Goal: Task Accomplishment & Management: Manage account settings

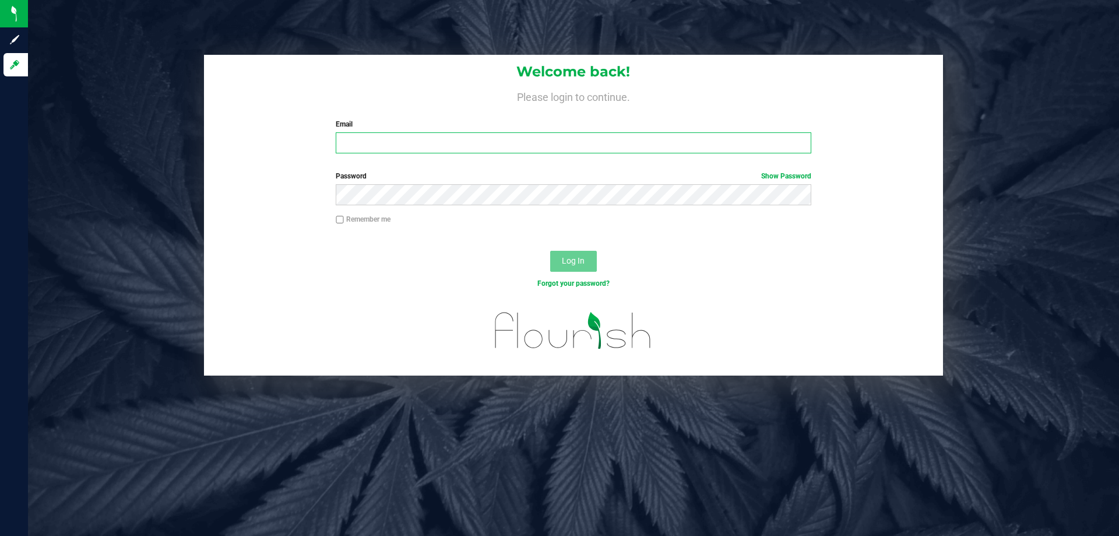
click at [435, 136] on input "Email" at bounding box center [573, 142] width 475 height 21
type input "[EMAIL_ADDRESS][DOMAIN_NAME]"
click at [550, 251] on button "Log In" at bounding box center [573, 261] width 47 height 21
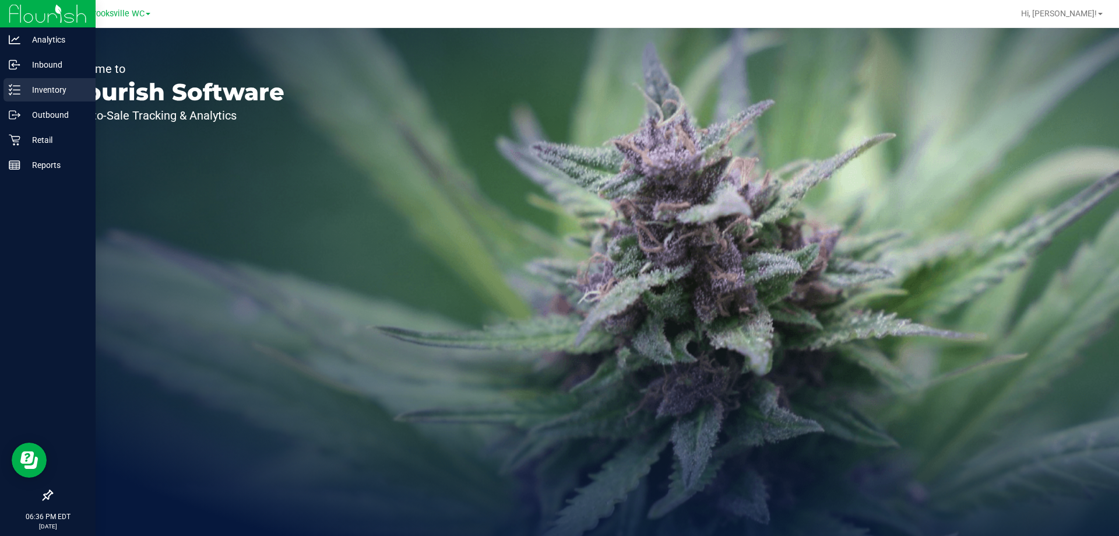
click at [21, 92] on p "Inventory" at bounding box center [55, 90] width 70 height 14
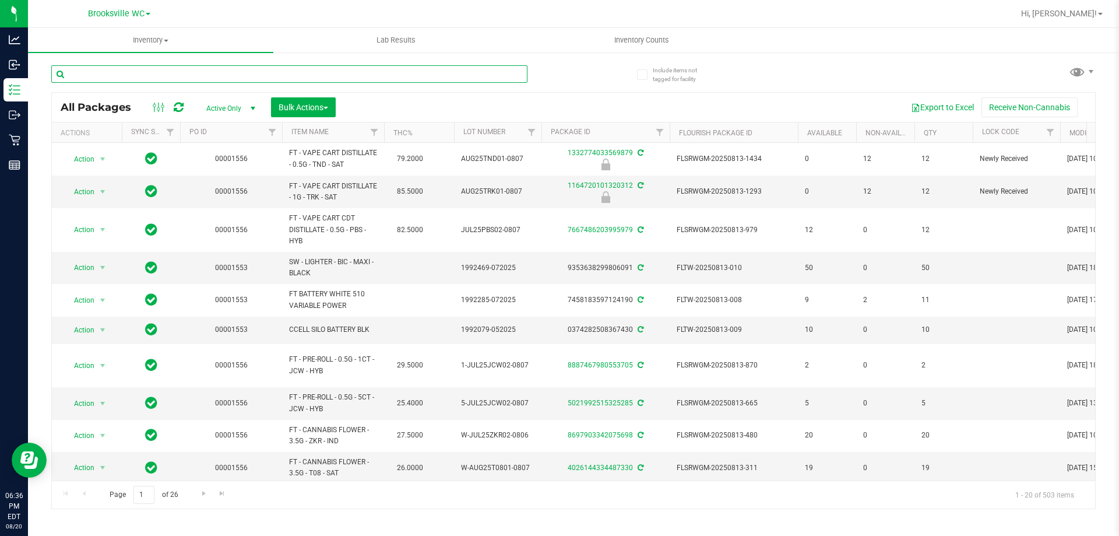
click at [208, 69] on input "text" at bounding box center [289, 73] width 476 height 17
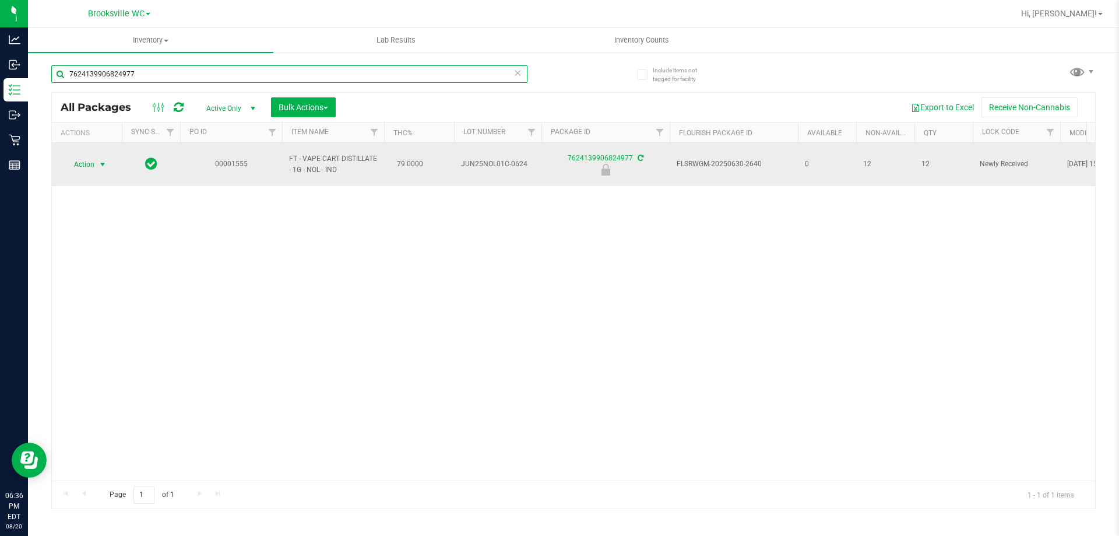
type input "7624139906824977"
click at [92, 160] on span "Action" at bounding box center [79, 164] width 31 height 16
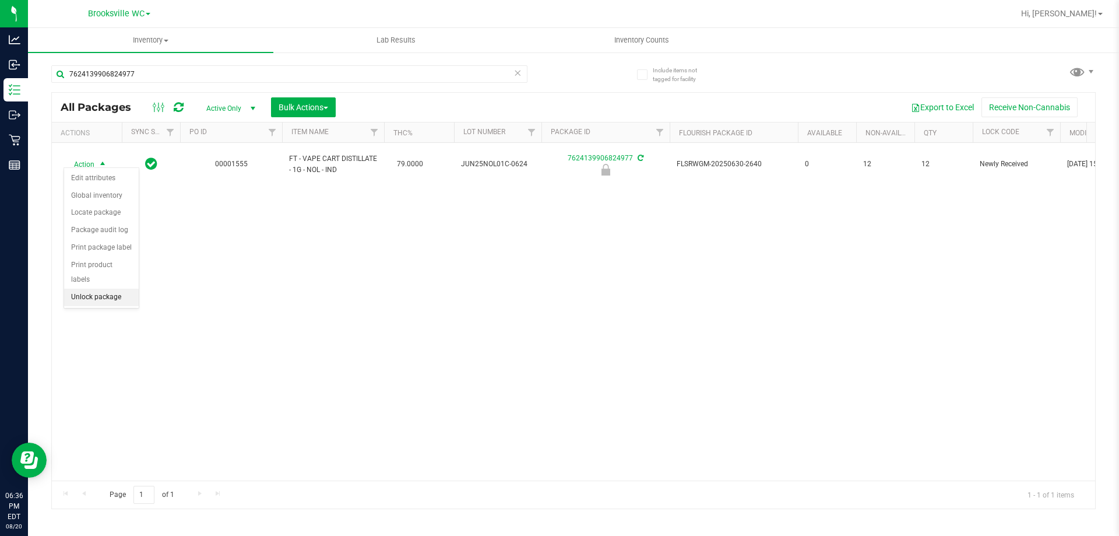
click at [118, 289] on li "Unlock package" at bounding box center [101, 297] width 75 height 17
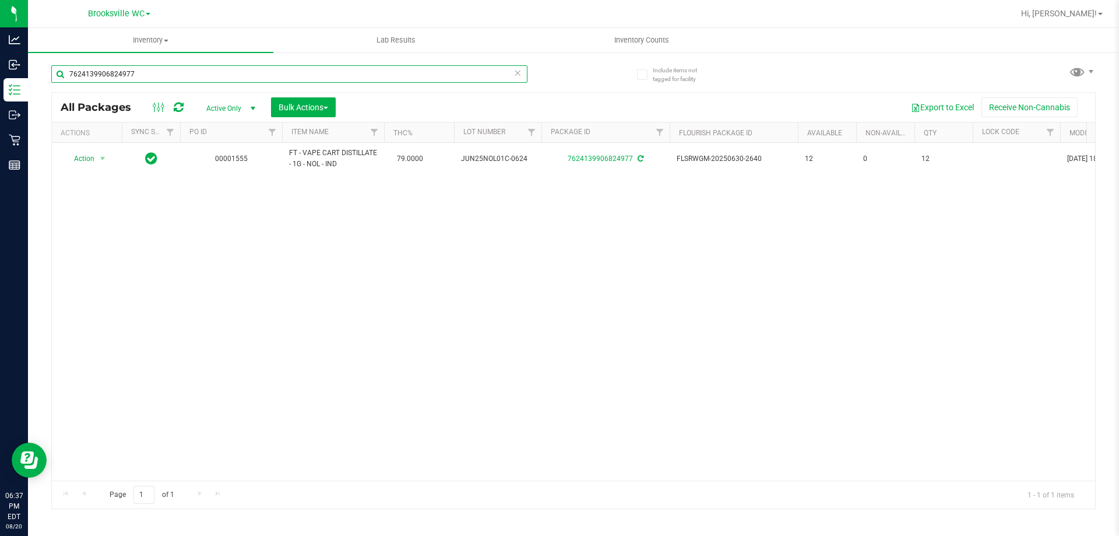
click at [144, 73] on input "7624139906824977" at bounding box center [289, 73] width 476 height 17
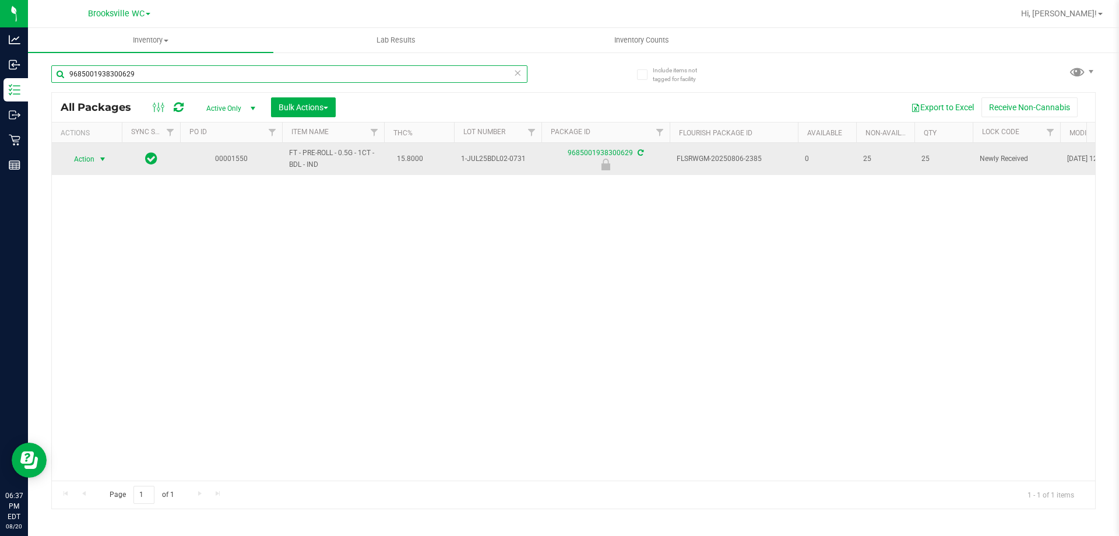
type input "9685001938300629"
click at [99, 160] on span "select" at bounding box center [102, 158] width 9 height 9
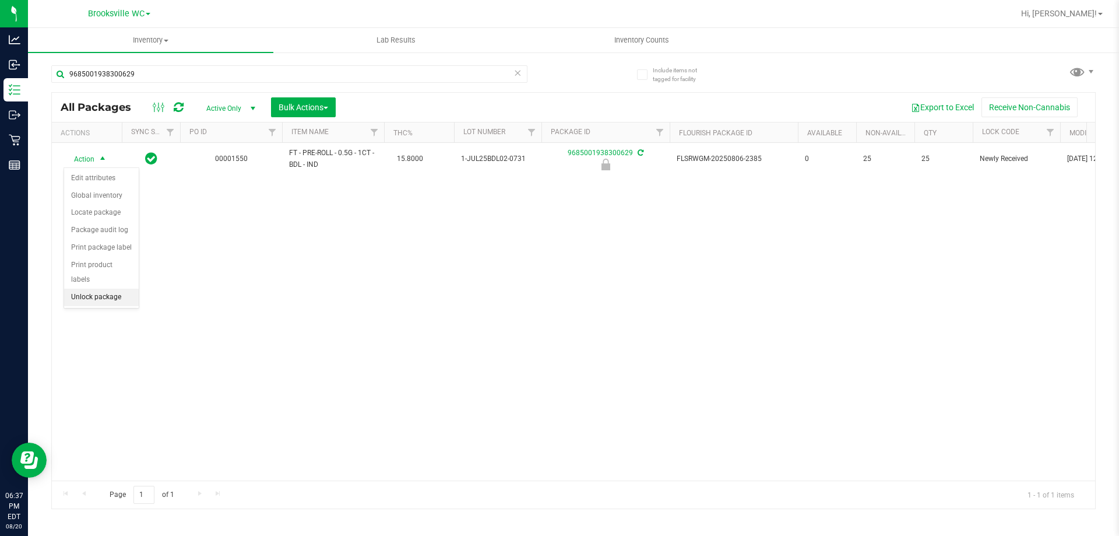
click at [92, 289] on li "Unlock package" at bounding box center [101, 297] width 75 height 17
click at [516, 72] on icon at bounding box center [518, 72] width 8 height 14
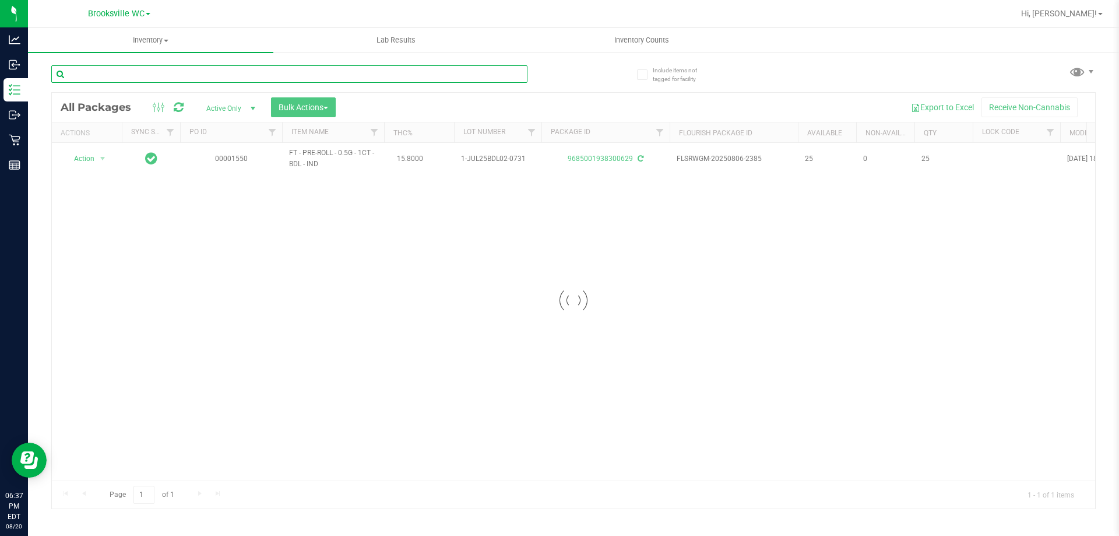
click at [413, 70] on input "text" at bounding box center [289, 73] width 476 height 17
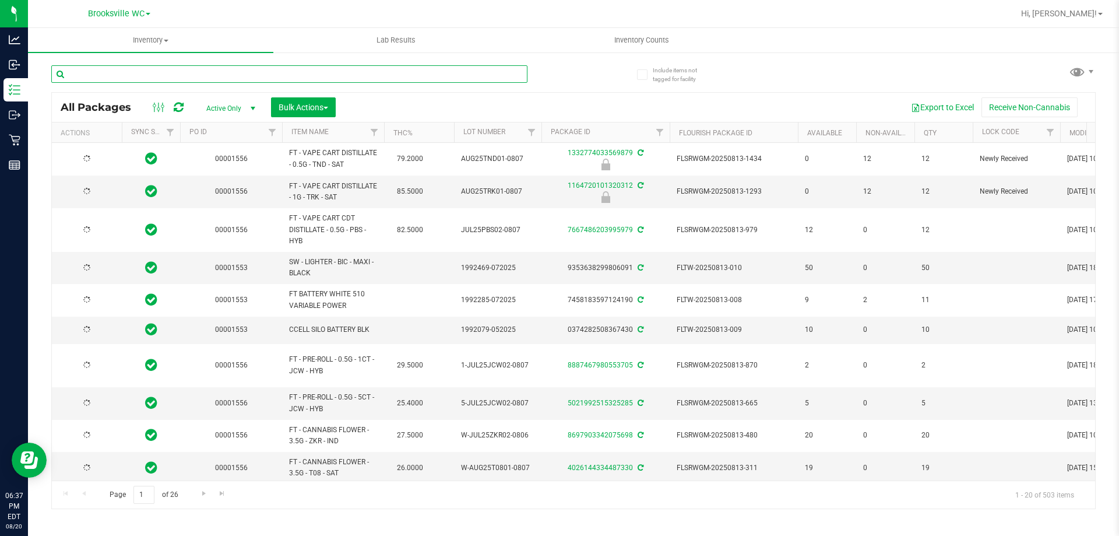
type input "[DATE]"
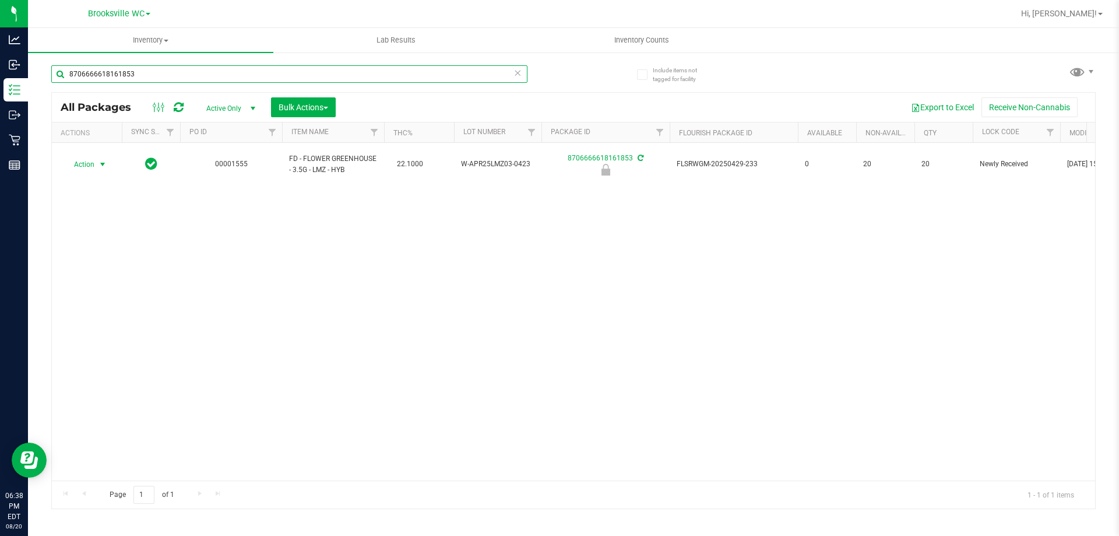
type input "8706666618161853"
click at [83, 158] on span "Action" at bounding box center [79, 164] width 31 height 16
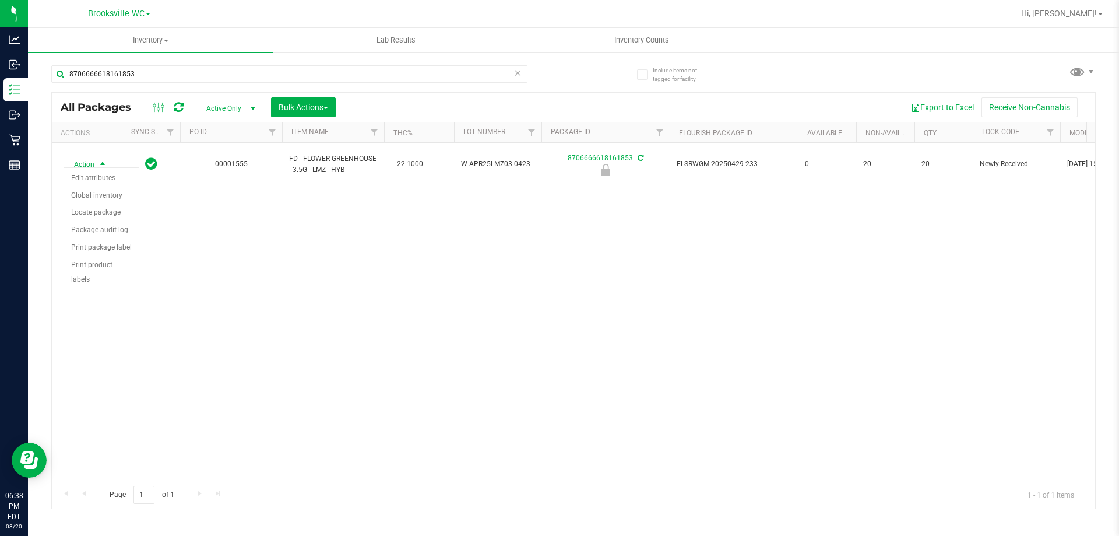
click at [83, 158] on span "Action" at bounding box center [79, 164] width 31 height 16
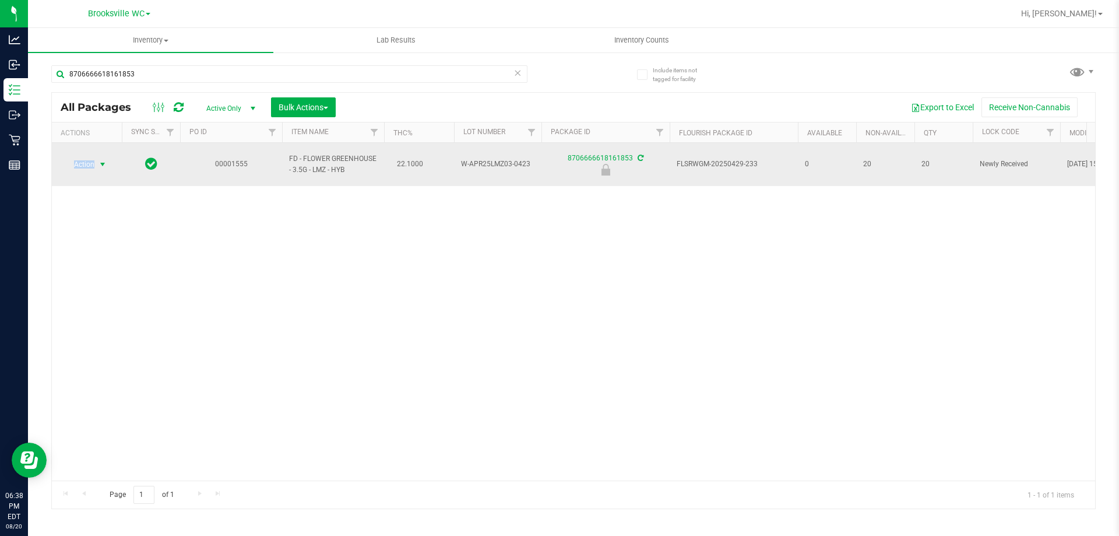
click at [93, 163] on span "Action" at bounding box center [79, 164] width 31 height 16
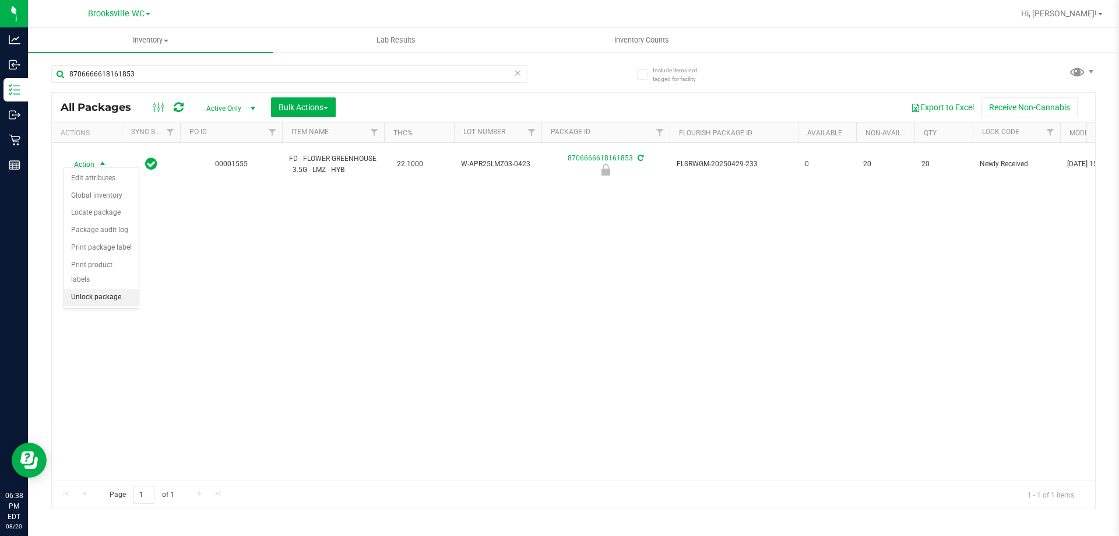
click at [105, 289] on li "Unlock package" at bounding box center [101, 297] width 75 height 17
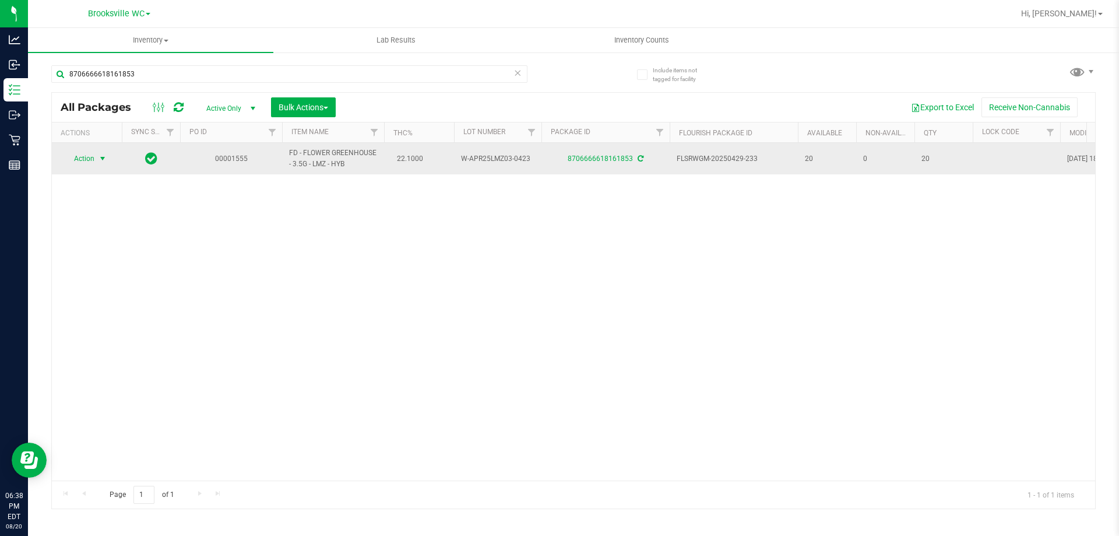
click at [100, 155] on span "select" at bounding box center [102, 158] width 9 height 9
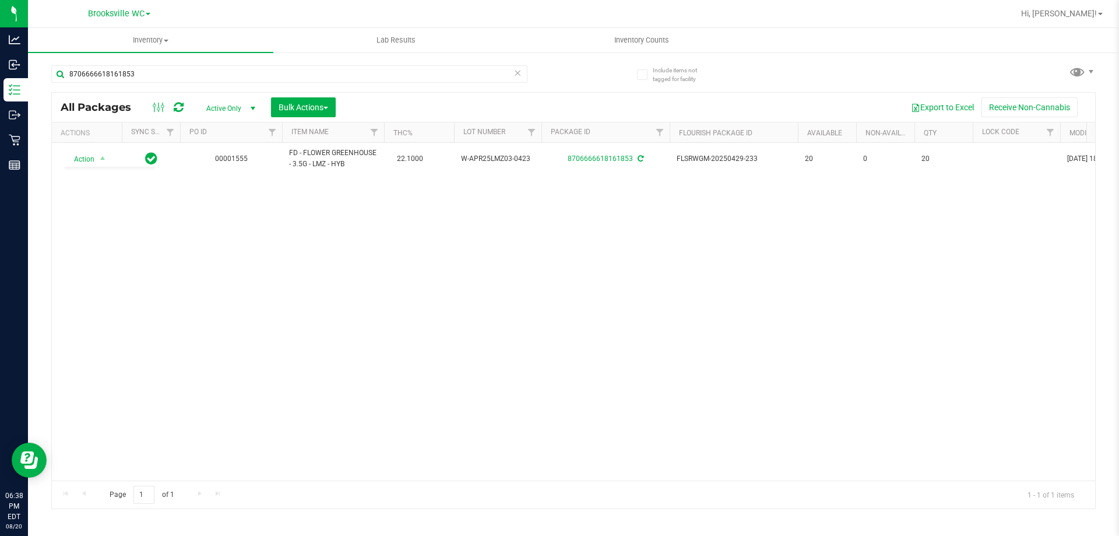
click at [286, 295] on div "Action Action Adjust qty Create package Edit attributes Global inventory Locate…" at bounding box center [573, 312] width 1043 height 338
click at [520, 71] on icon at bounding box center [518, 72] width 8 height 14
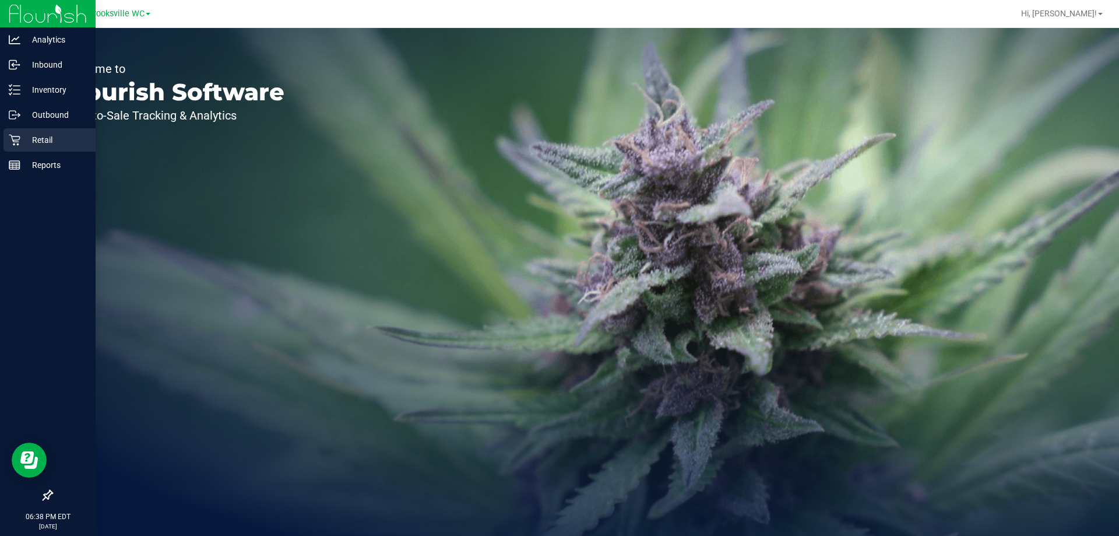
click at [25, 130] on div "Retail" at bounding box center [49, 139] width 92 height 23
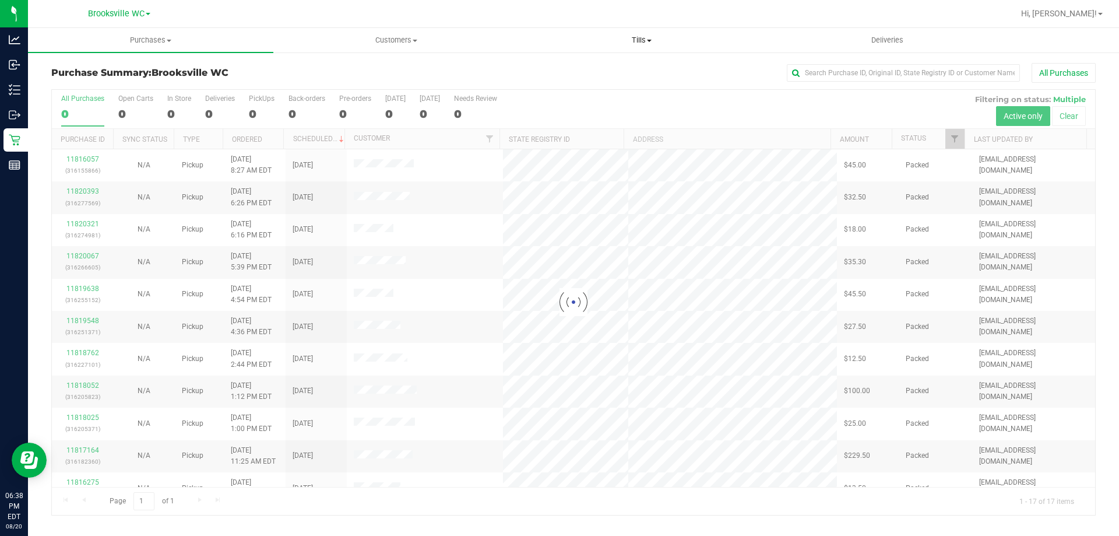
click at [639, 44] on span "Tills" at bounding box center [641, 40] width 244 height 10
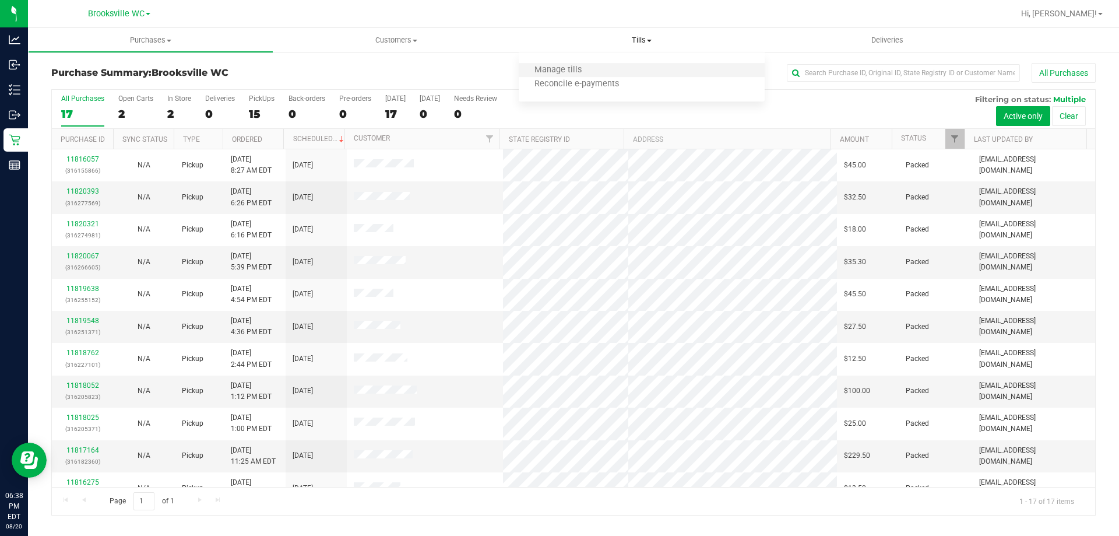
click at [618, 74] on li "Manage tills" at bounding box center [641, 71] width 245 height 14
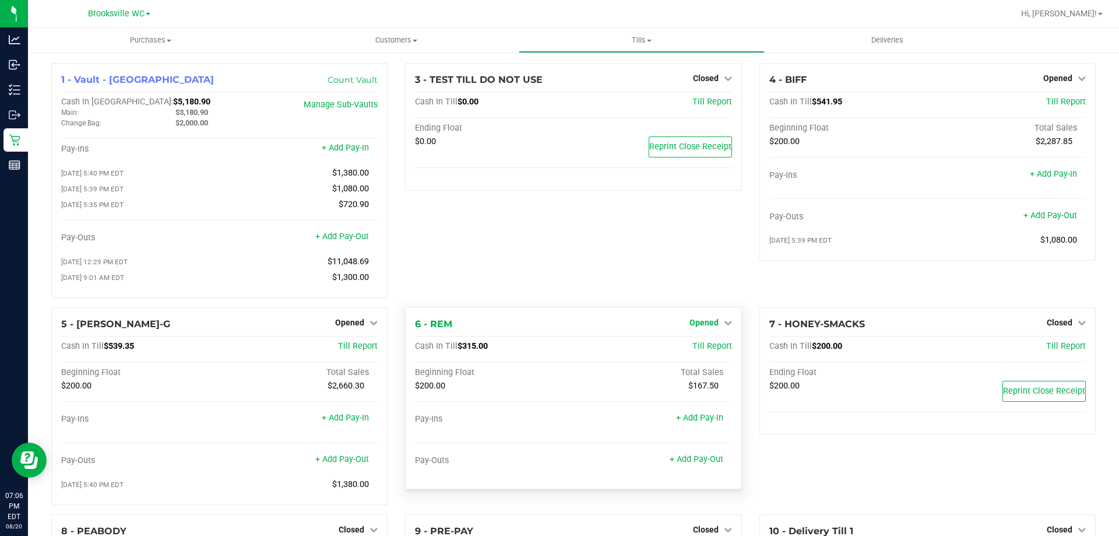
click at [712, 325] on span "Opened" at bounding box center [704, 322] width 29 height 9
click at [716, 354] on div "Close Till" at bounding box center [705, 346] width 86 height 15
click at [714, 351] on link "Close Till" at bounding box center [705, 346] width 31 height 9
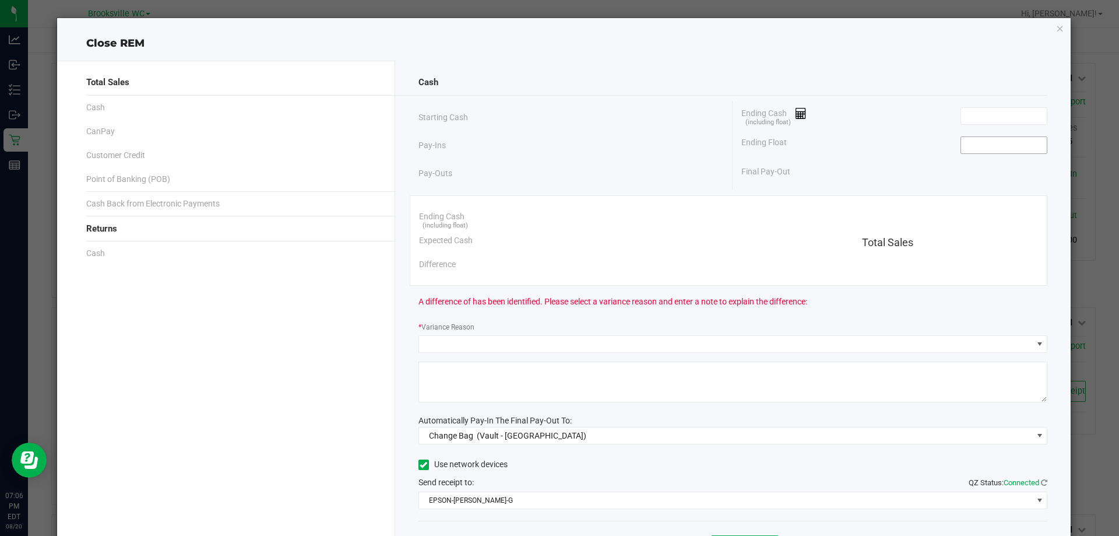
click at [973, 148] on input at bounding box center [1004, 145] width 86 height 16
type input "$200.00"
click at [979, 102] on div "Ending Cash (including float)" at bounding box center [895, 115] width 306 height 29
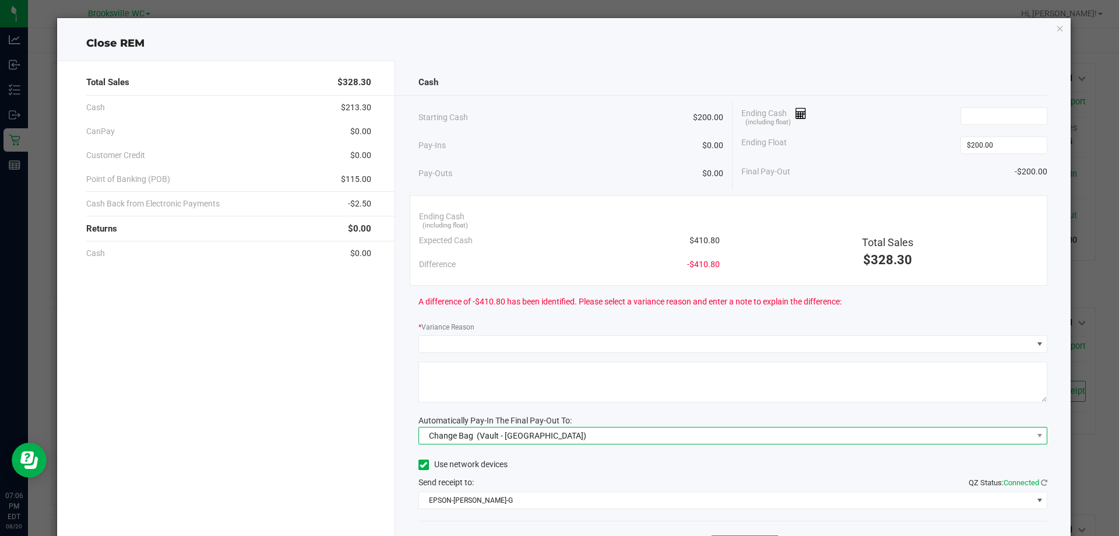
click at [587, 438] on span "Change Bag (Vault - Brooksville)" at bounding box center [726, 435] width 614 height 16
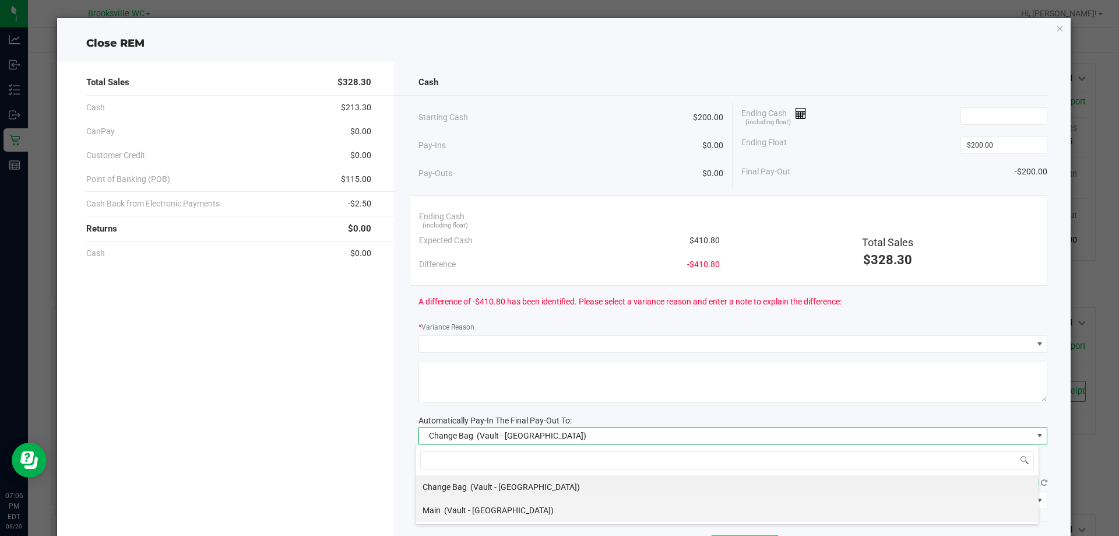
click at [473, 515] on span "(Vault - Brooksville)" at bounding box center [499, 509] width 110 height 9
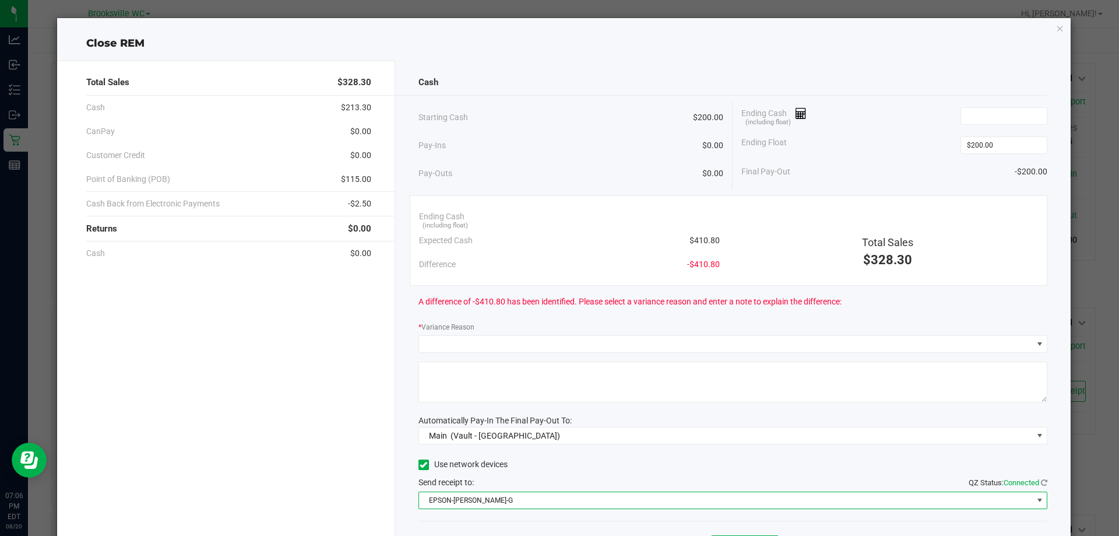
click at [521, 496] on span "EPSON-BECKY-G" at bounding box center [726, 500] width 614 height 16
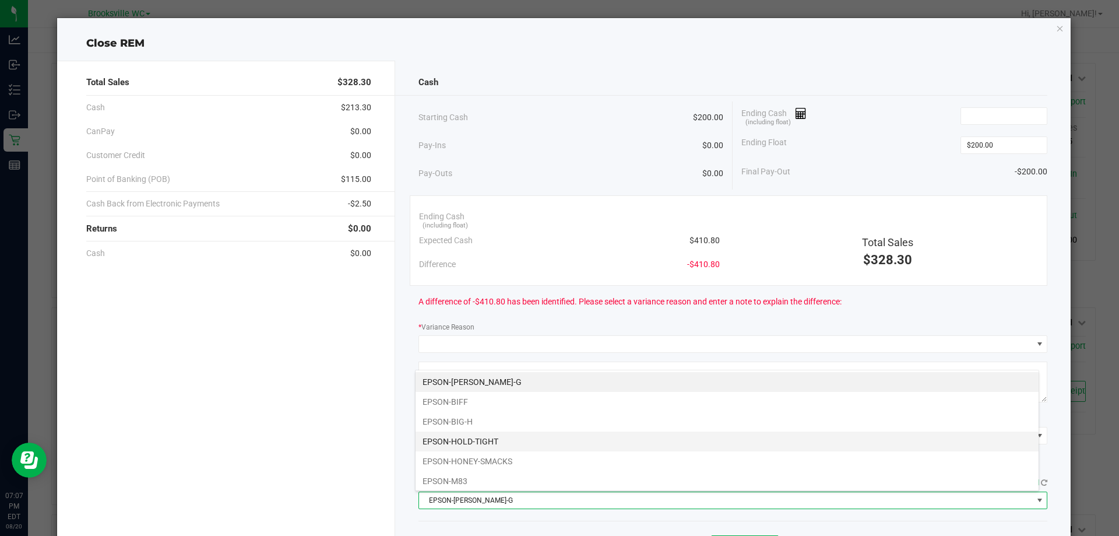
scroll to position [101, 0]
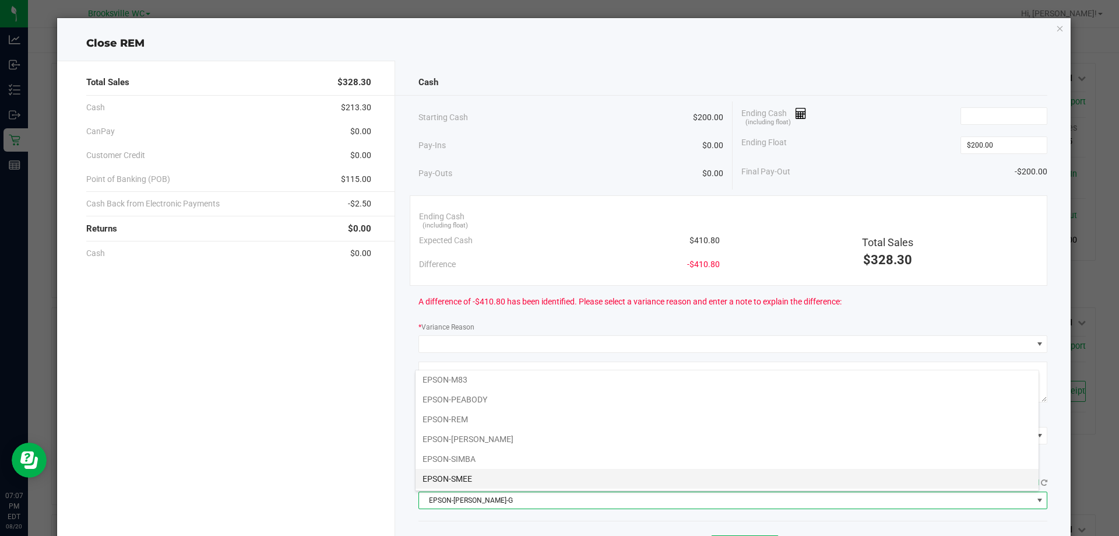
click at [467, 477] on li "EPSON-SMEE" at bounding box center [727, 479] width 623 height 20
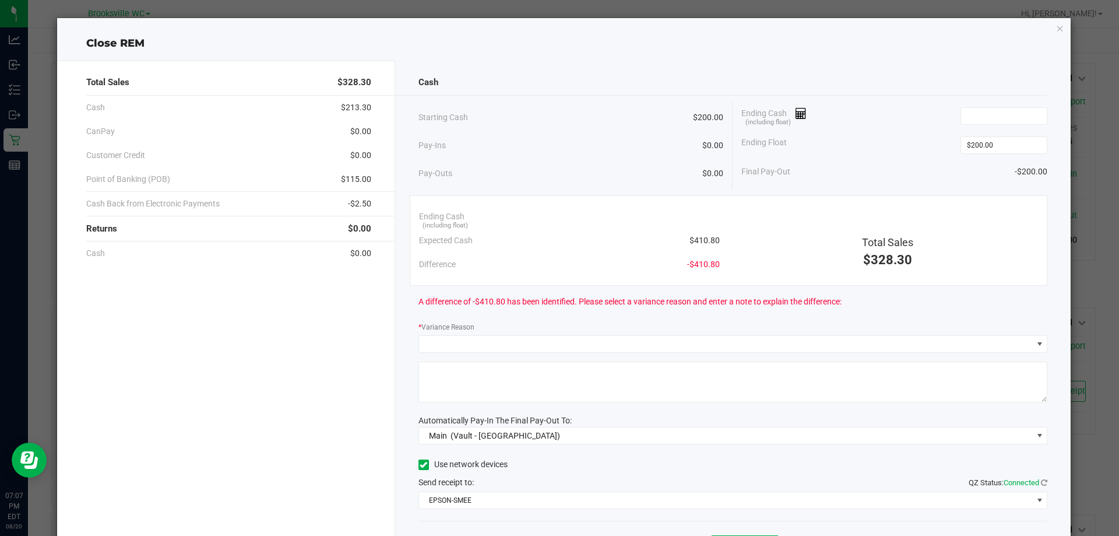
click at [617, 317] on div "A difference of -$410.80 has been identified. Please select a variance reason a…" at bounding box center [734, 302] width 630 height 32
click at [965, 114] on input at bounding box center [1004, 116] width 86 height 16
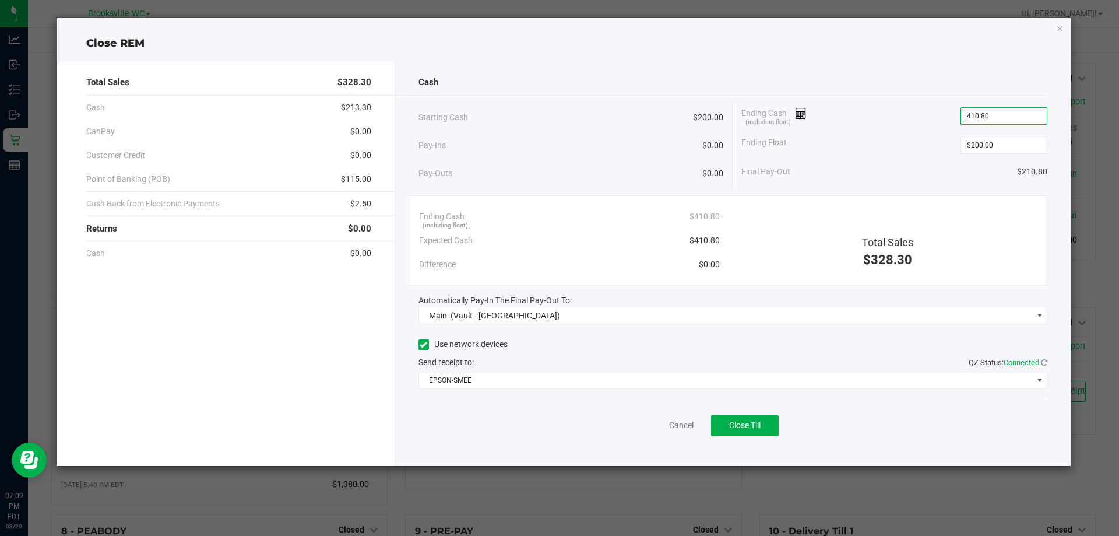
type input "$410.80"
click at [947, 101] on div "Ending Cash (including float) $410.80" at bounding box center [895, 115] width 306 height 29
click at [738, 426] on span "Close Till" at bounding box center [744, 424] width 31 height 9
click at [1064, 30] on icon "button" at bounding box center [1060, 28] width 8 height 14
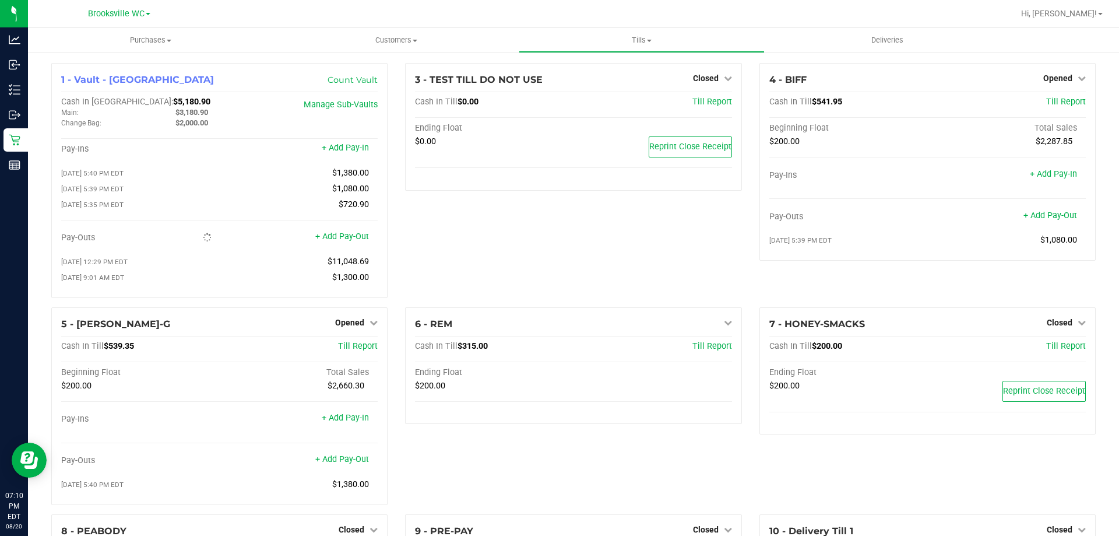
click at [542, 304] on div "3 - TEST TILL DO NOT USE Closed Open Till Cash In Till $0.00 Till Report Ending…" at bounding box center [573, 185] width 354 height 244
